Goal: Task Accomplishment & Management: Manage account settings

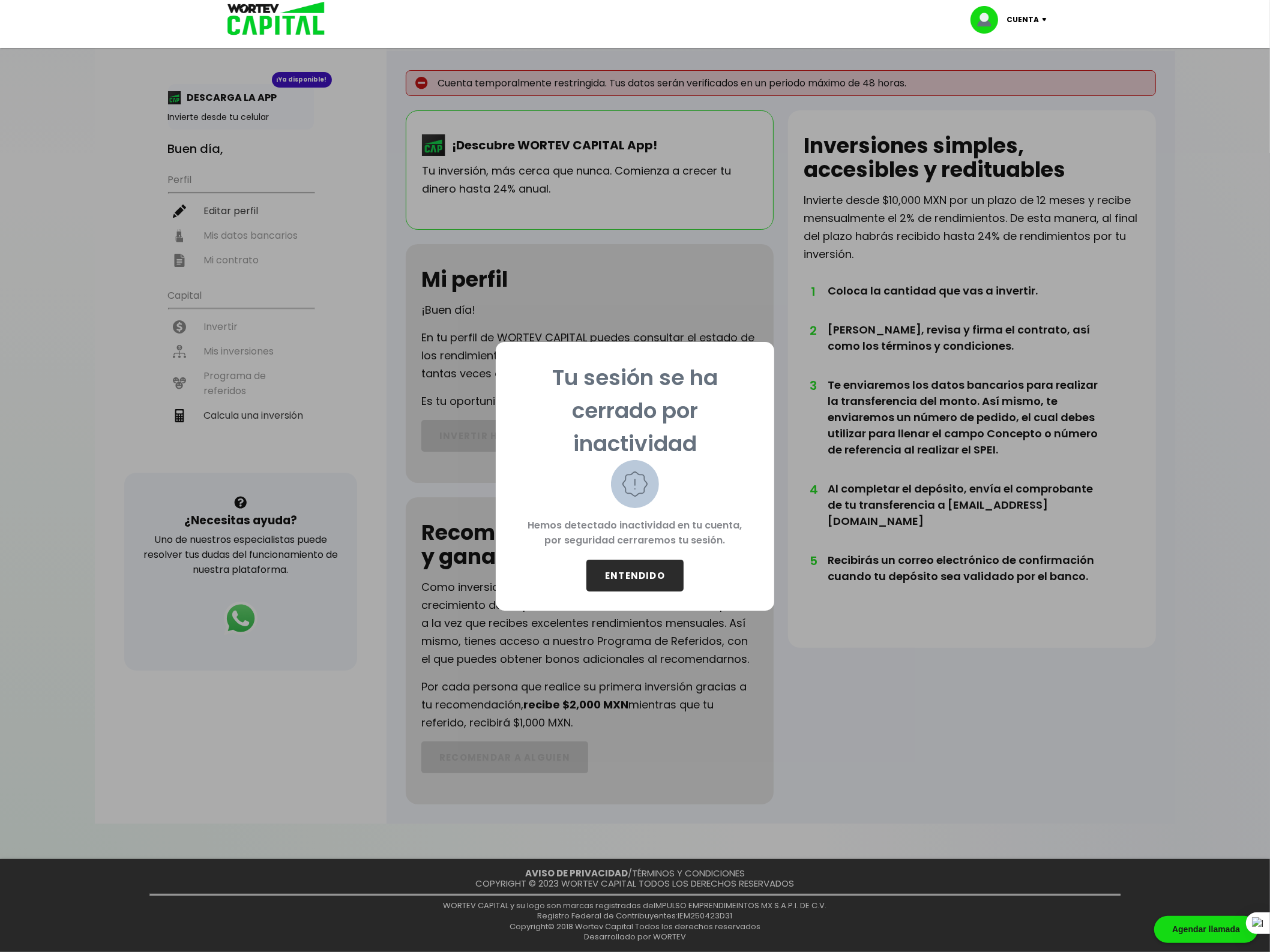
click at [637, 573] on button "ENTENDIDO" at bounding box center [635, 575] width 97 height 31
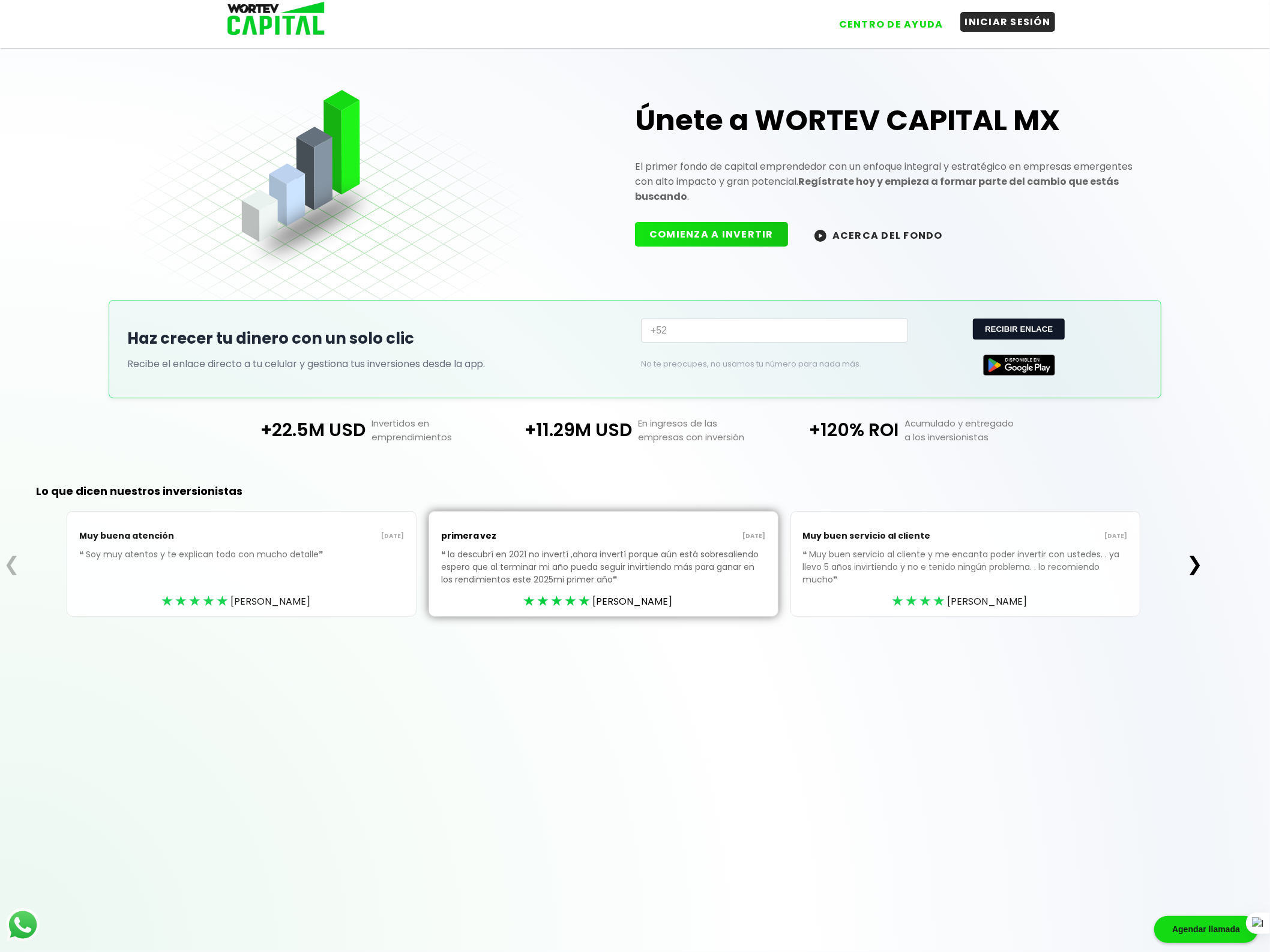
click at [1000, 19] on button "INICIAR SESIÓN" at bounding box center [1008, 22] width 95 height 20
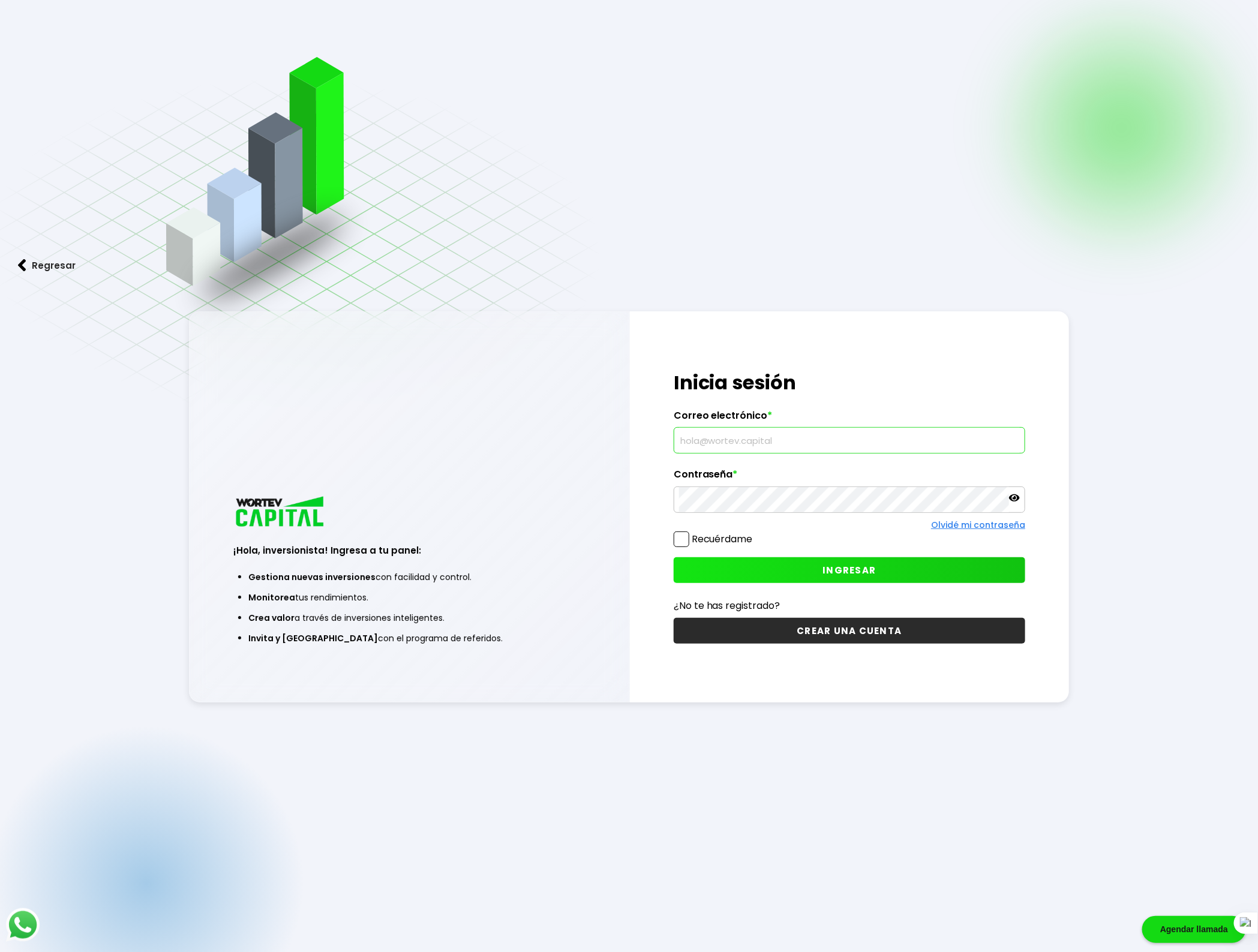
click at [784, 445] on input "text" at bounding box center [849, 440] width 341 height 25
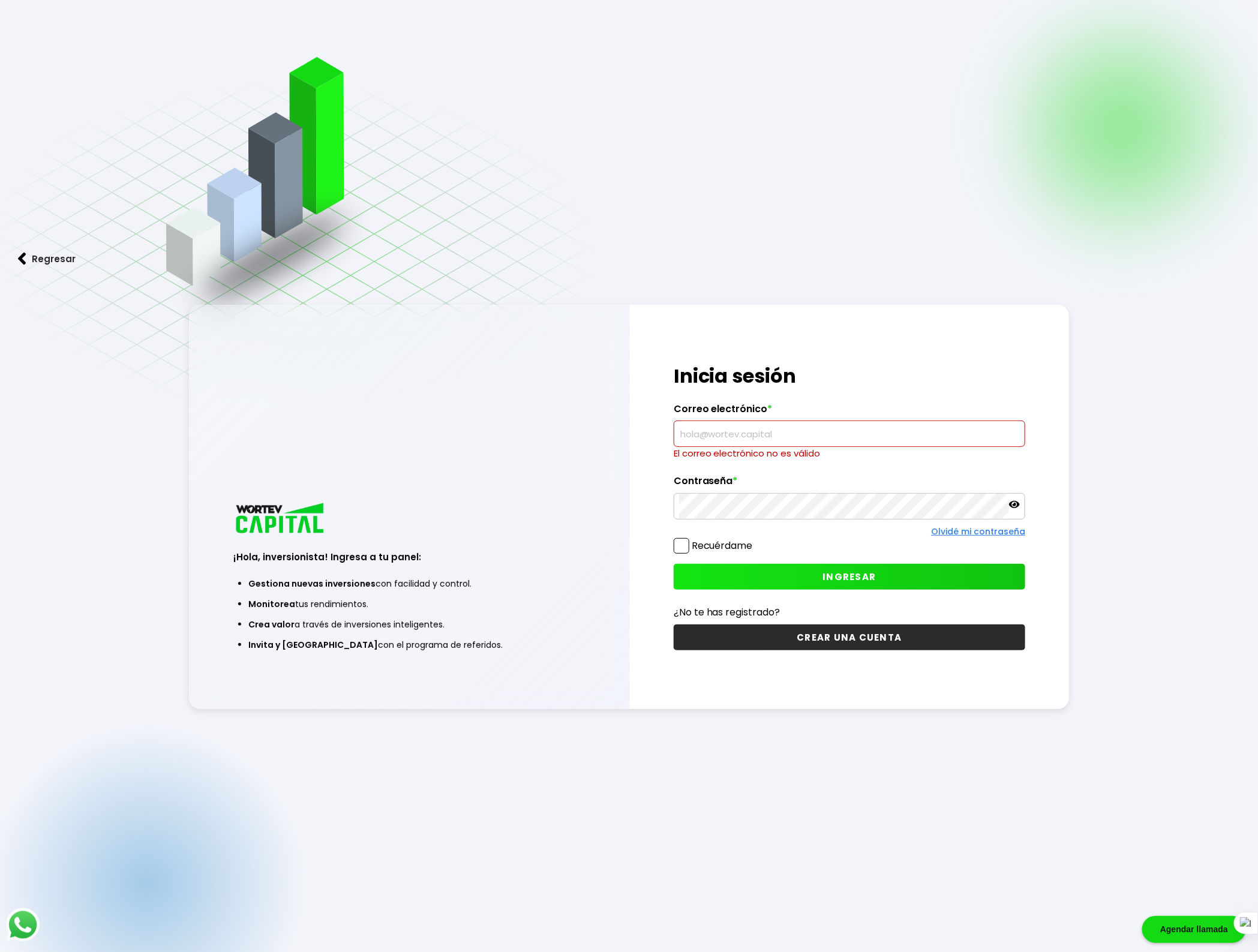
type input "[EMAIL_ADDRESS][DOMAIN_NAME]"
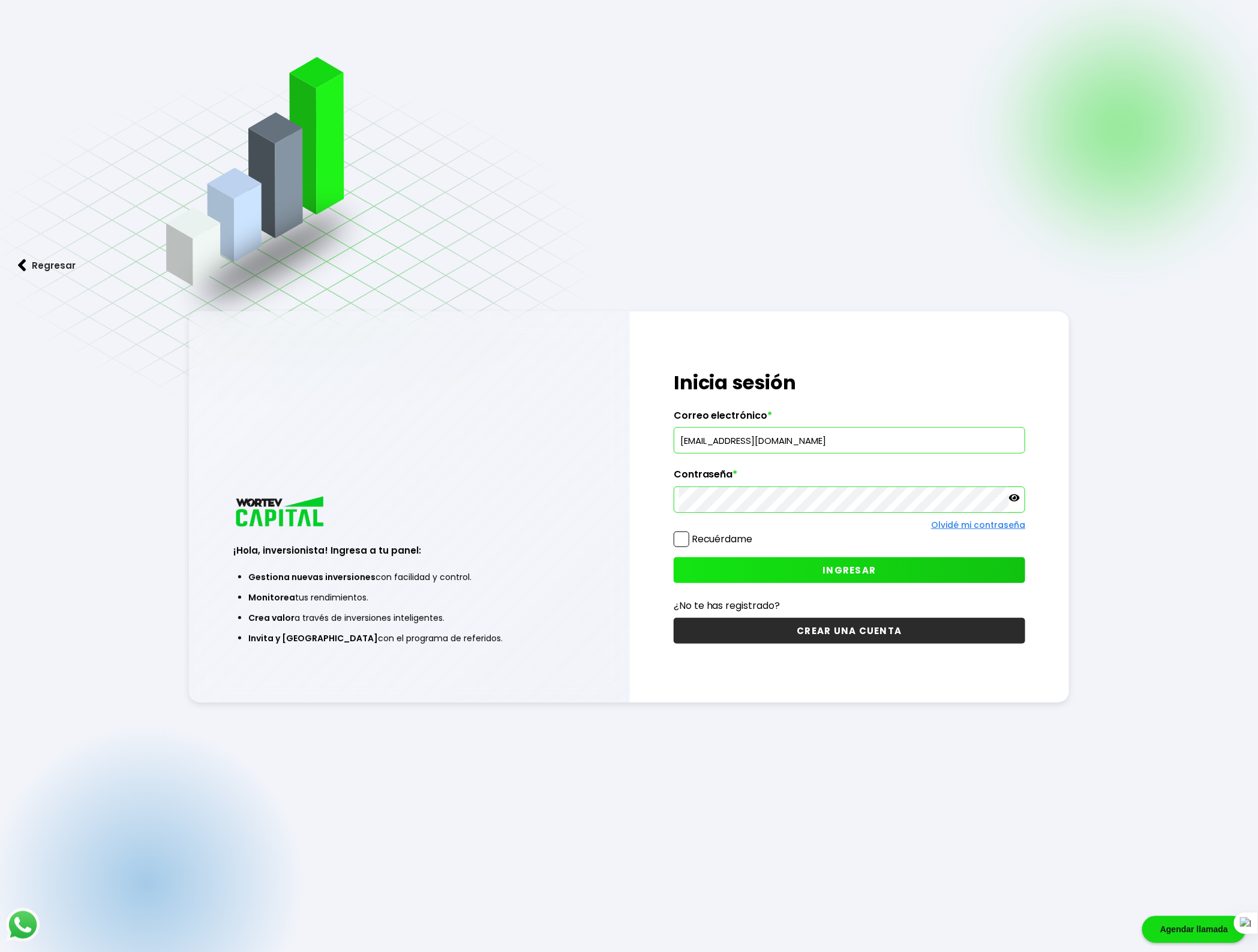
click at [1017, 496] on icon at bounding box center [1014, 498] width 11 height 7
click at [924, 214] on div "Regresar ¡Hola, inversionista! Ingresa a tu panel: Gestiona nuevas inversiones …" at bounding box center [629, 506] width 1258 height 1012
